Goal: Task Accomplishment & Management: Use online tool/utility

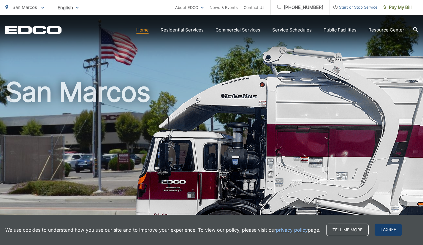
click at [389, 228] on span "I agree" at bounding box center [388, 229] width 27 height 12
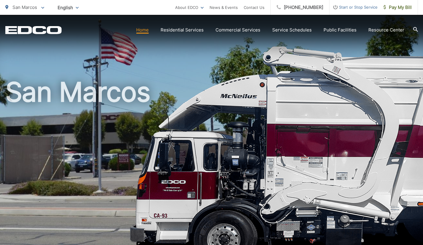
click at [236, 167] on h1 "San Marcos" at bounding box center [211, 171] width 413 height 188
click at [395, 4] on span "Pay My Bill" at bounding box center [397, 7] width 28 height 7
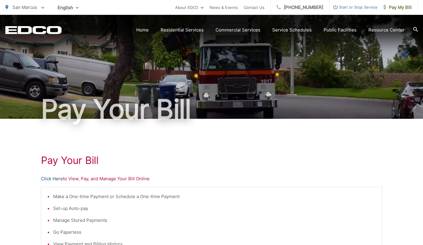
click at [53, 180] on link "Click Here" at bounding box center [52, 178] width 22 height 7
